Goal: Transaction & Acquisition: Purchase product/service

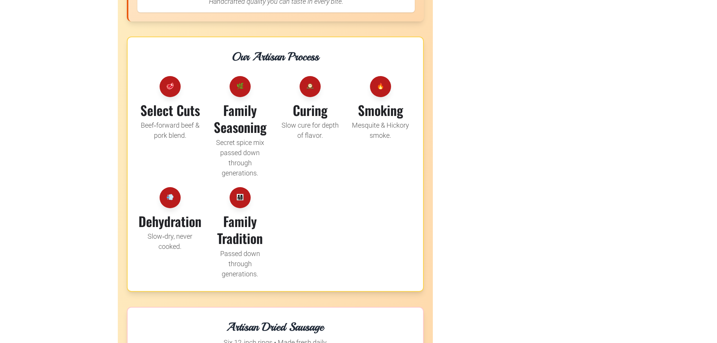
scroll to position [979, 0]
